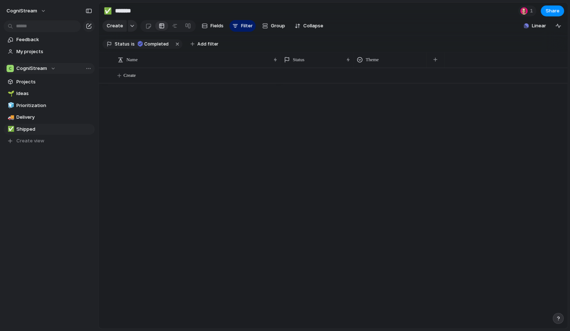
click at [32, 71] on span "CogniStream" at bounding box center [31, 68] width 31 height 7
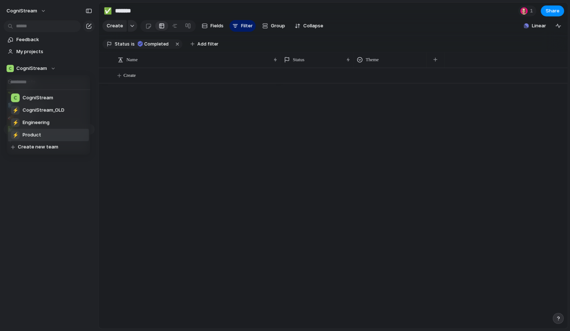
click at [46, 136] on li "⚡ Product" at bounding box center [48, 135] width 81 height 12
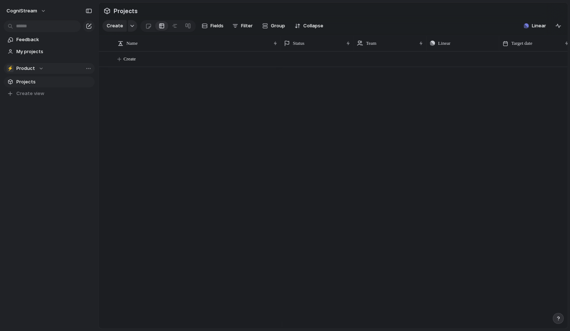
click at [34, 65] on div "⚡ Product" at bounding box center [25, 68] width 37 height 7
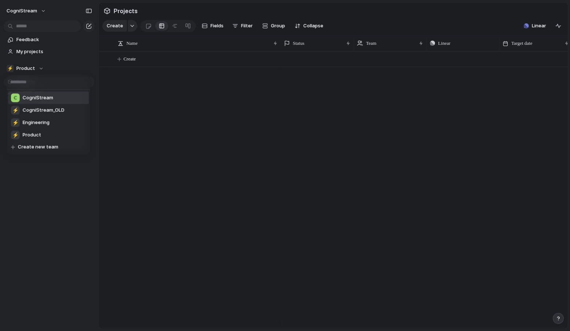
click at [41, 94] on div "CogniStream" at bounding box center [32, 98] width 42 height 9
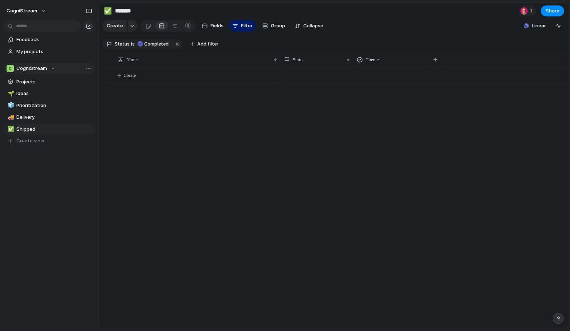
click at [41, 66] on span "CogniStream" at bounding box center [31, 68] width 31 height 7
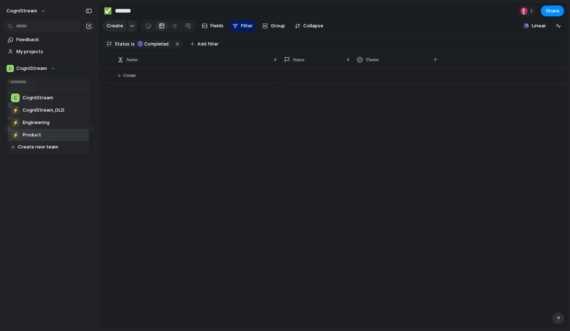
click at [30, 135] on span "Product" at bounding box center [32, 135] width 19 height 7
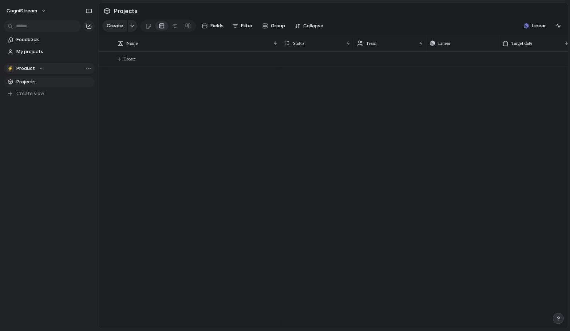
click at [31, 70] on span "Product" at bounding box center [25, 68] width 19 height 7
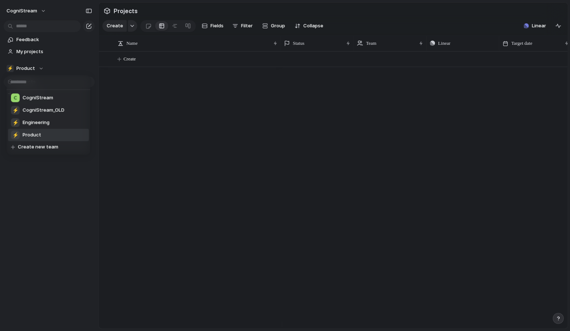
click at [35, 134] on span "Product" at bounding box center [32, 135] width 19 height 7
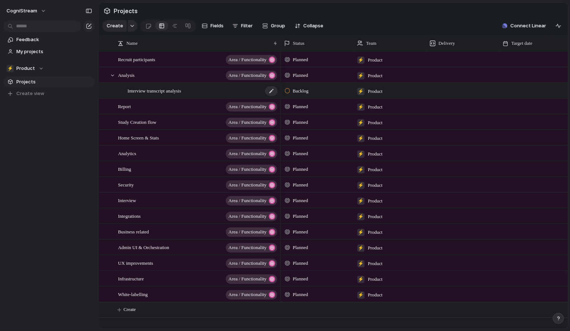
click at [152, 95] on span "Interview transcript analysis" at bounding box center [155, 90] width 54 height 8
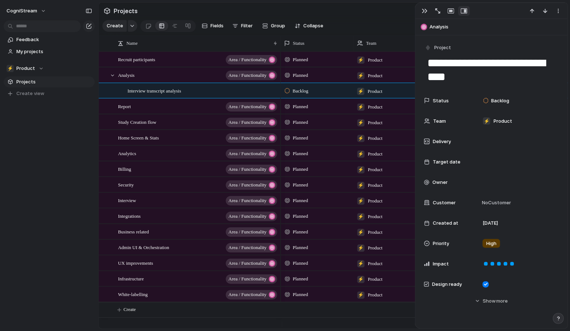
click at [369, 95] on span "Product" at bounding box center [375, 91] width 15 height 7
click at [340, 30] on section "Create Fields Filter Group Zoom Collapse Connect Linear" at bounding box center [333, 27] width 469 height 17
click at [285, 26] on button "Group" at bounding box center [274, 26] width 30 height 12
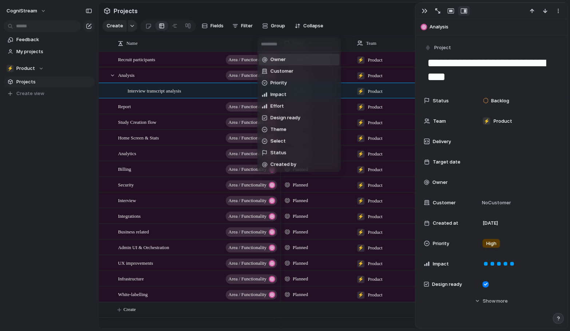
click at [421, 10] on div "Owner Customer Priority Impact Effort Design ready Theme Select Status Created …" at bounding box center [285, 165] width 570 height 331
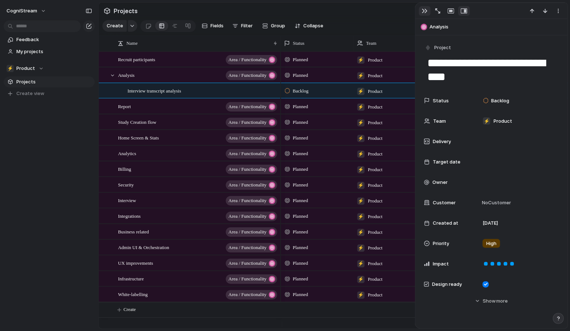
click at [426, 9] on div "button" at bounding box center [425, 11] width 6 height 6
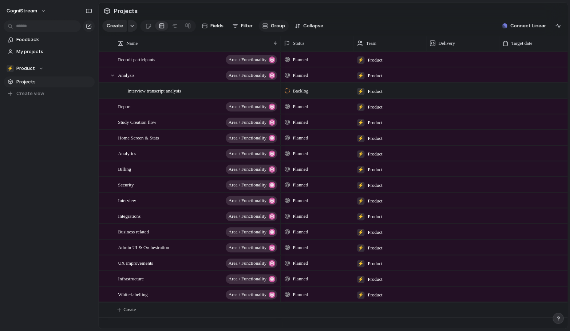
click at [281, 29] on span "Group" at bounding box center [278, 25] width 14 height 7
type input "***"
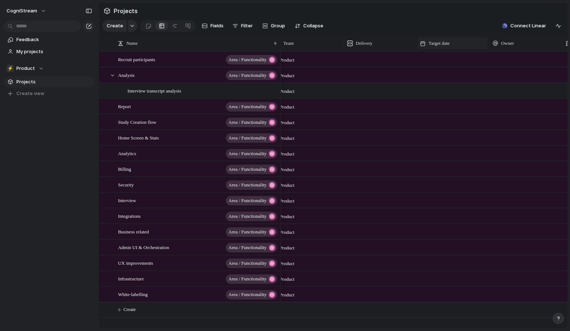
scroll to position [0, 242]
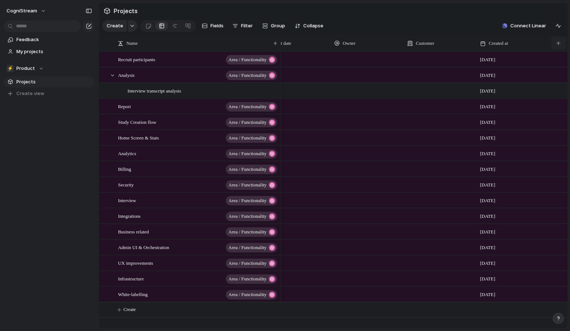
click at [561, 49] on button "button" at bounding box center [558, 43] width 15 height 13
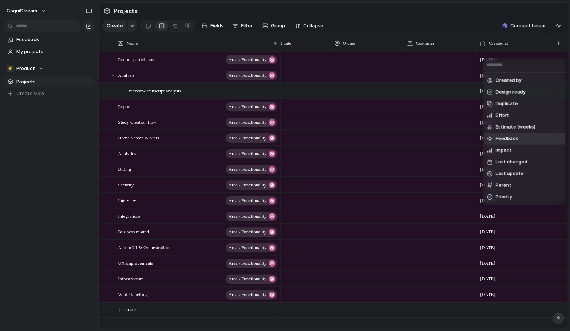
click at [470, 19] on div "Created by Design ready Duplicate Effort Estimate (weeks) Feedback Impact Last …" at bounding box center [285, 165] width 570 height 331
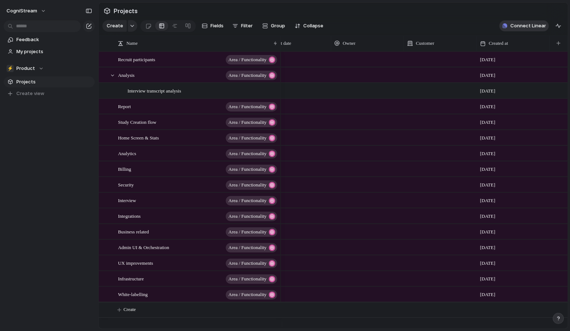
click at [537, 29] on span "Connect Linear" at bounding box center [528, 25] width 36 height 7
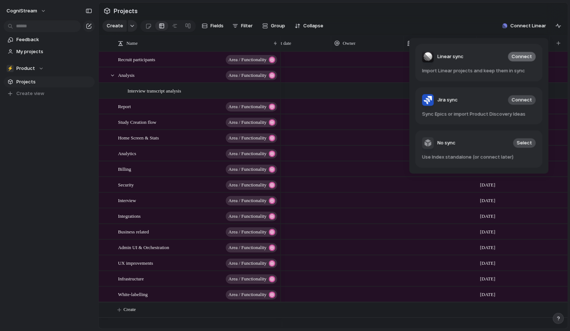
click at [530, 56] on span "Connect" at bounding box center [522, 56] width 20 height 7
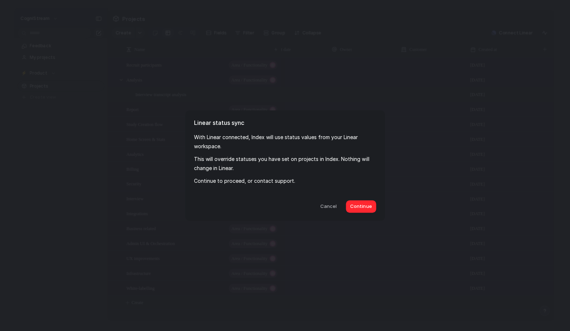
click at [370, 203] on span "Continue" at bounding box center [360, 206] width 21 height 7
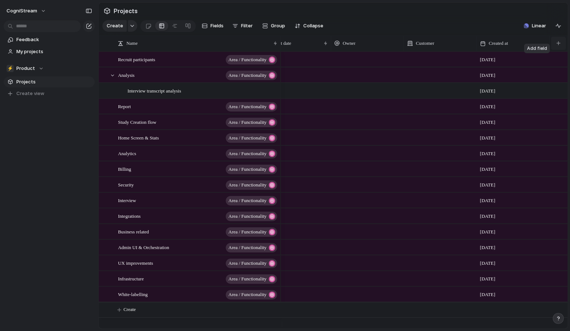
click at [558, 45] on div "button" at bounding box center [559, 43] width 4 height 4
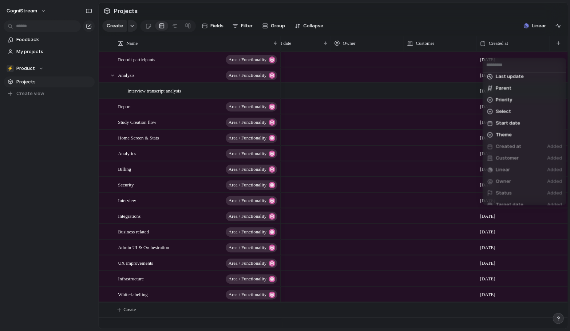
scroll to position [98, 0]
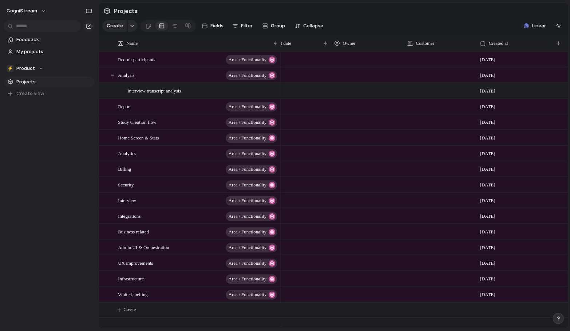
click at [490, 22] on div "Created by Design ready Duplicate Effort Estimate (weeks) Feedback Impact Last …" at bounding box center [285, 165] width 570 height 331
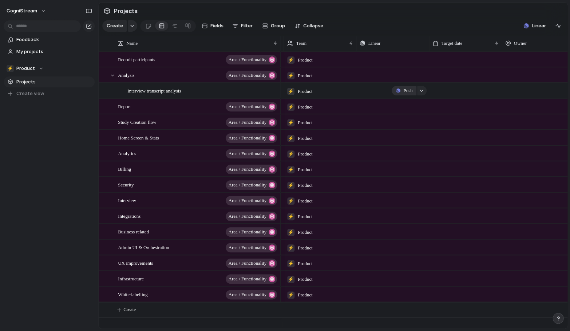
click at [410, 94] on span "Push" at bounding box center [408, 90] width 9 height 7
click at [423, 94] on div "Project Issue" at bounding box center [285, 165] width 570 height 331
click at [423, 92] on div "button" at bounding box center [421, 90] width 5 height 3
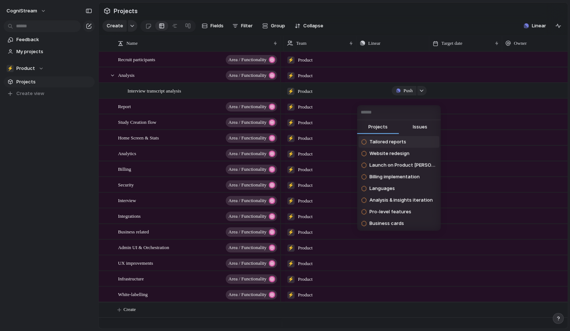
click at [423, 94] on div "Projects Issues Tailored reports Website redesign Launch on Product [PERSON_NAM…" at bounding box center [285, 165] width 570 height 331
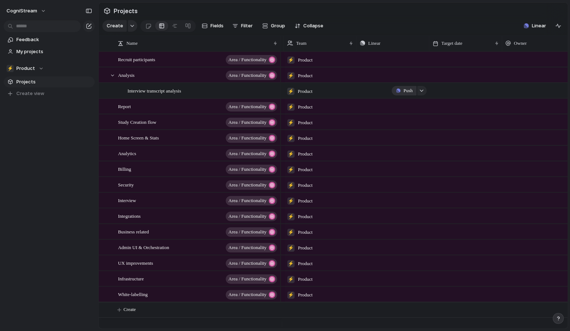
click at [404, 94] on span "Push" at bounding box center [408, 90] width 9 height 7
click at [396, 113] on span "Project" at bounding box center [398, 112] width 17 height 7
click at [138, 95] on span "Interview transcript analysis" at bounding box center [155, 90] width 54 height 8
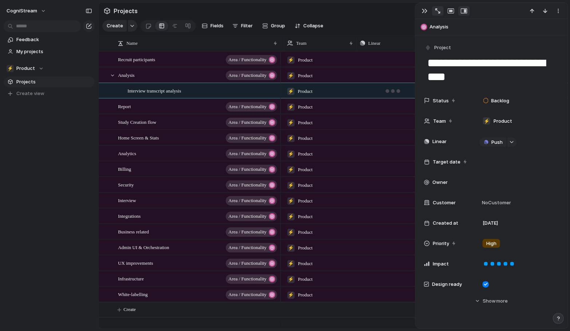
click at [435, 9] on div "button" at bounding box center [437, 10] width 5 height 5
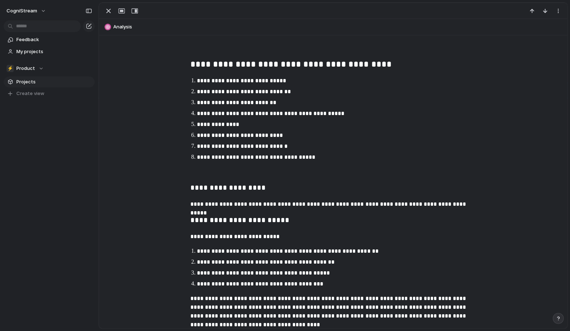
scroll to position [157, 0]
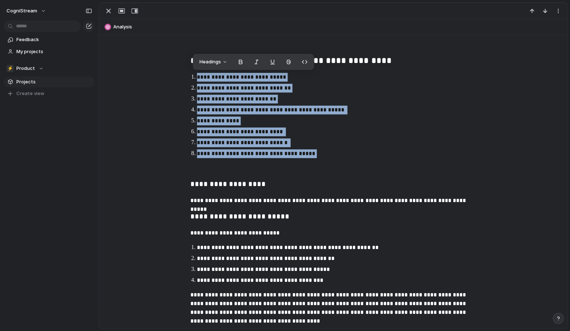
drag, startPoint x: 194, startPoint y: 75, endPoint x: 313, endPoint y: 158, distance: 144.8
click at [313, 158] on ol "**********" at bounding box center [333, 115] width 299 height 85
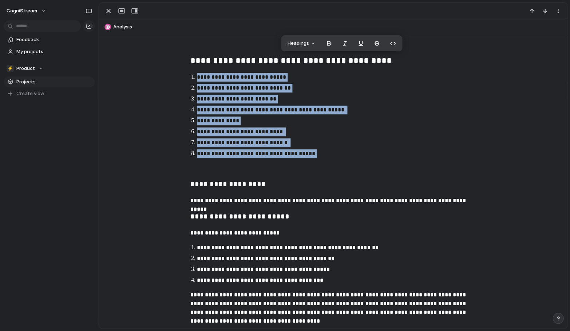
copy ol "**********"
